Goal: Task Accomplishment & Management: Manage account settings

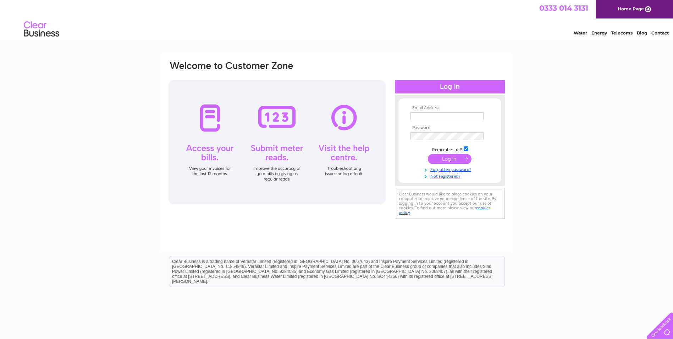
type input "[PERSON_NAME][EMAIL_ADDRESS][PERSON_NAME][DOMAIN_NAME]"
click at [436, 156] on input "submit" at bounding box center [450, 159] width 44 height 10
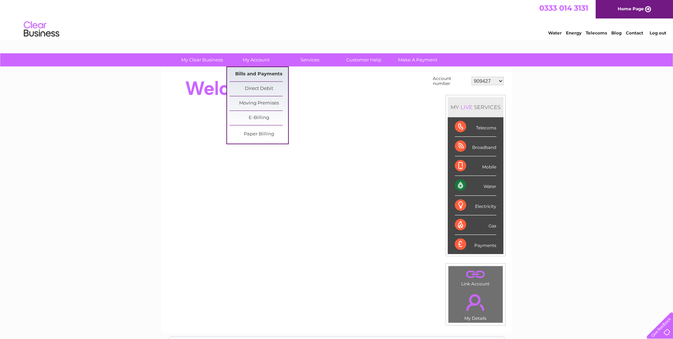
click at [246, 70] on link "Bills and Payments" at bounding box center [259, 74] width 59 height 14
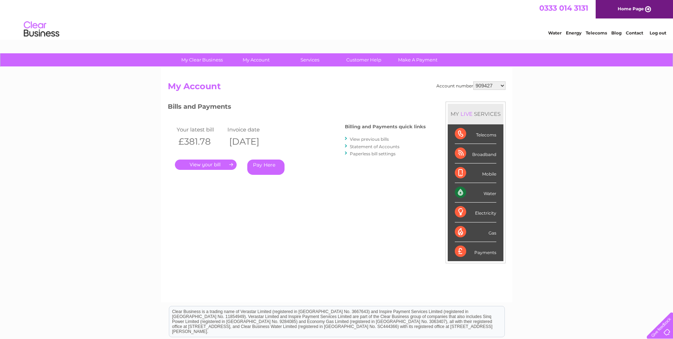
click at [504, 86] on select "909427 909460 909470 932242 977585 994862 30289798 30308804" at bounding box center [490, 85] width 32 height 9
select select "932242"
click at [474, 81] on select "909427 909460 909470 932242 977585 994862 30289798 30308804" at bounding box center [490, 85] width 32 height 9
click at [505, 84] on select "909427 909460 909470 932242 977585 994862 30289798 30308804" at bounding box center [490, 85] width 32 height 9
select select "977585"
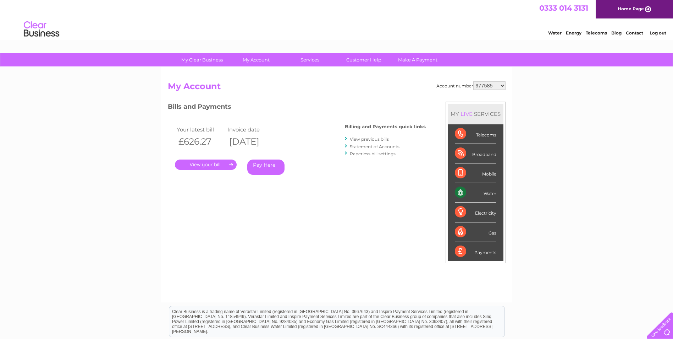
click at [474, 81] on select "909427 909460 909470 932242 977585 994862 30289798 30308804" at bounding box center [490, 85] width 32 height 9
click at [503, 85] on select "909427 909460 909470 932242 977585 994862 30289798 30308804" at bounding box center [490, 85] width 32 height 9
select select "994862"
click at [474, 81] on select "909427 909460 909470 932242 977585 994862 30289798 30308804" at bounding box center [490, 85] width 32 height 9
click at [503, 86] on select "909427 909460 909470 932242 977585 994862 30289798 30308804" at bounding box center [490, 85] width 32 height 9
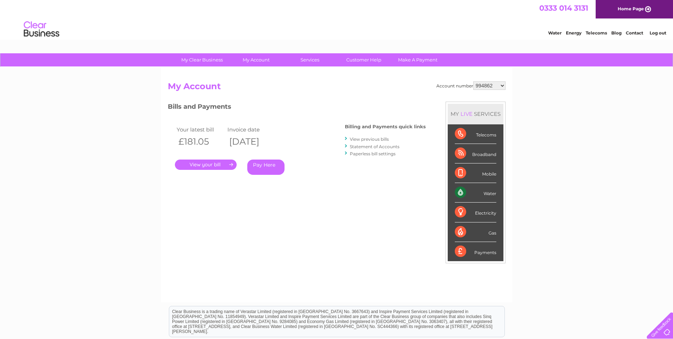
select select "30308804"
click at [474, 81] on select "909427 909460 909470 932242 977585 994862 30289798 30308804" at bounding box center [490, 85] width 32 height 9
click at [500, 86] on select "909427 909460 909470 932242 977585 994862 30289798 30308804" at bounding box center [490, 85] width 32 height 9
select select "909427"
click at [474, 81] on select "909427 909460 909470 932242 977585 994862 30289798 30308804" at bounding box center [490, 85] width 32 height 9
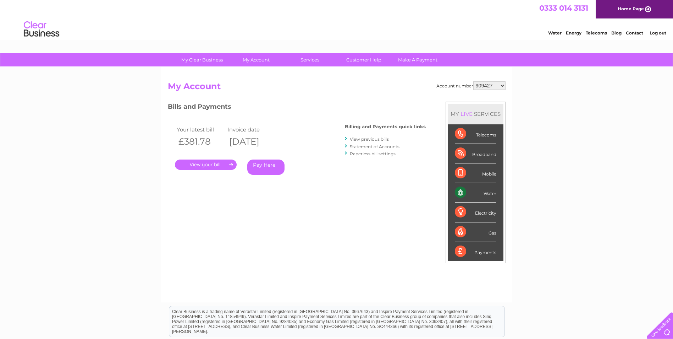
click at [219, 160] on link "." at bounding box center [206, 164] width 62 height 10
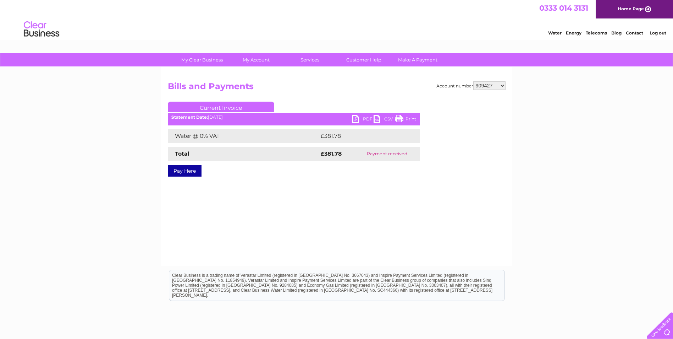
click at [363, 115] on link "PDF" at bounding box center [362, 120] width 21 height 10
click at [653, 30] on li "Log out" at bounding box center [658, 32] width 21 height 9
click at [662, 33] on link "Log out" at bounding box center [658, 32] width 17 height 5
